Goal: Use online tool/utility: Utilize a website feature to perform a specific function

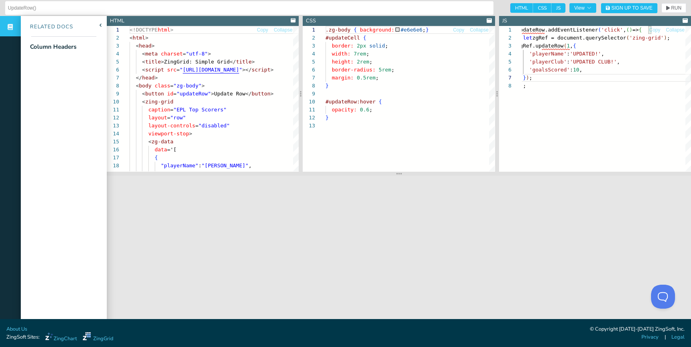
scroll to position [48, 16]
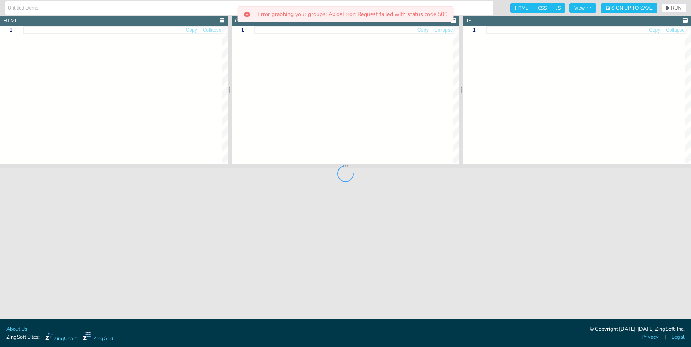
type input "[API Docs] ZingGrid Method - deselect()"
type textarea "<!DOCTYPE html> <html> <head> <meta charset="utf-8"> <title>ZingGrid: Simple Gr…"
type textarea "body{background:#e6e6e6;}"
type textarea "const zgRef = document.querySelector('zing-grid'); // Select all cells in grid …"
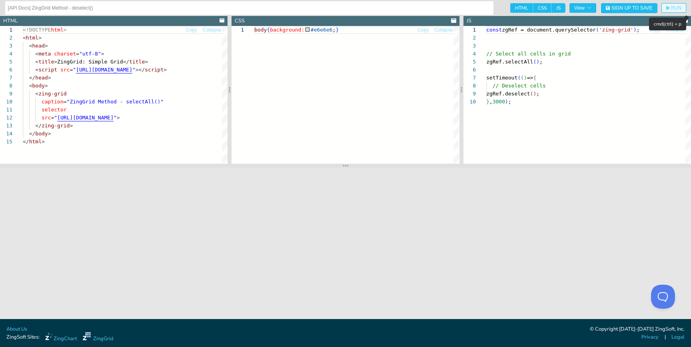
click at [679, 9] on span "RUN" at bounding box center [676, 8] width 10 height 5
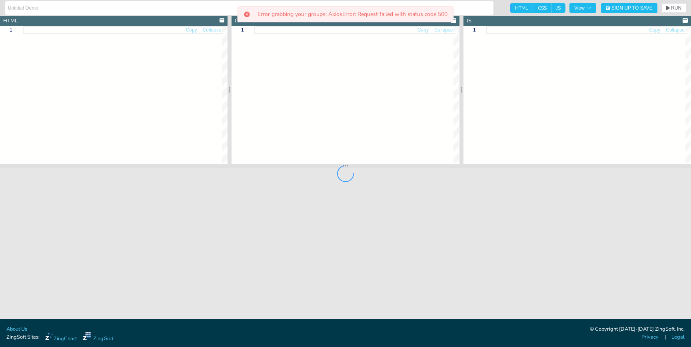
type input "[API Docs] ZingGrid Method - getSelector()"
type textarea "<!DOCTYPE html> <html> <head> <meta charset="utf-8"> <title>ZingGrid: Simple Gr…"
type textarea "body{background:#e6e6e6;} #result { background: #333232; color: white; font-fam…"
type textarea "const zgRef = document.querySelector('zing-grid'); zgRef.executeOnLoad(() => { …"
